Goal: Information Seeking & Learning: Check status

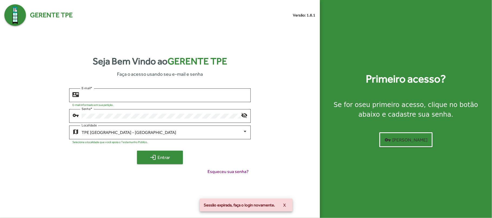
type input "**********"
click at [168, 158] on span "login Entrar" at bounding box center [160, 158] width 36 height 10
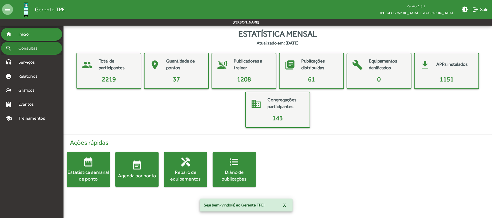
click at [28, 47] on span "Consultas" at bounding box center [29, 48] width 29 height 6
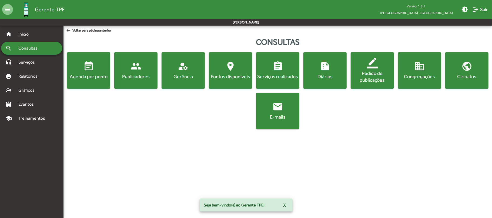
click at [79, 78] on div "Agenda por ponto" at bounding box center [88, 76] width 41 height 7
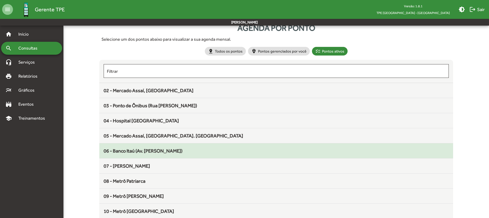
scroll to position [36, 0]
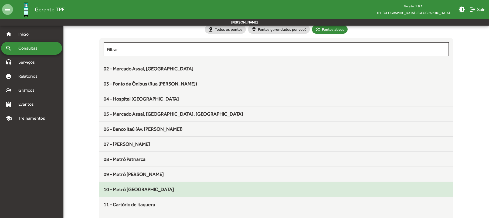
click at [146, 187] on span "10 - Metrô [GEOGRAPHIC_DATA]" at bounding box center [139, 190] width 70 height 6
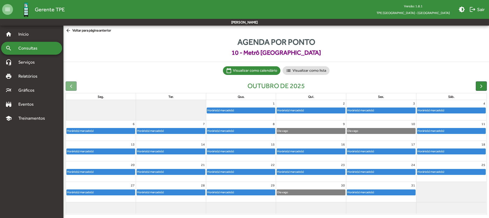
click at [253, 151] on div "Horário(s) marcado(s)" at bounding box center [241, 151] width 68 height 5
